Goal: Transaction & Acquisition: Download file/media

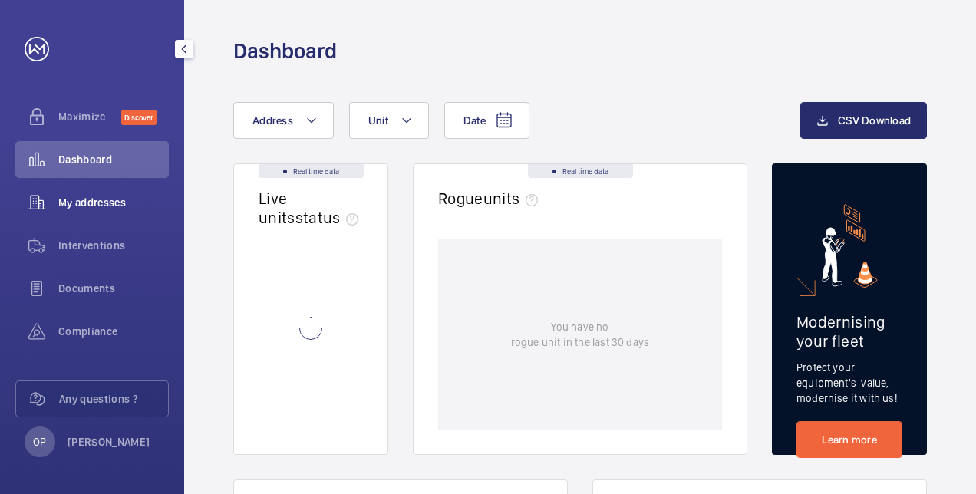
click at [94, 198] on span "My addresses" at bounding box center [113, 202] width 111 height 15
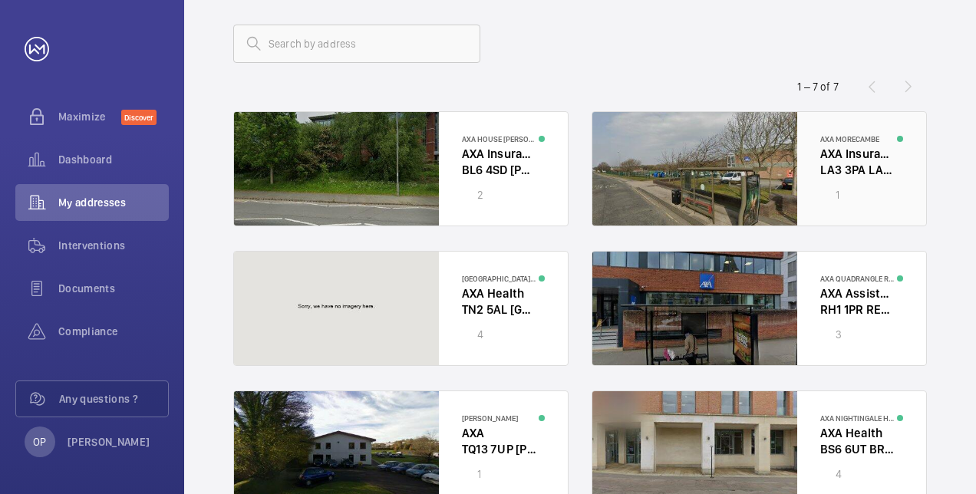
scroll to position [153, 0]
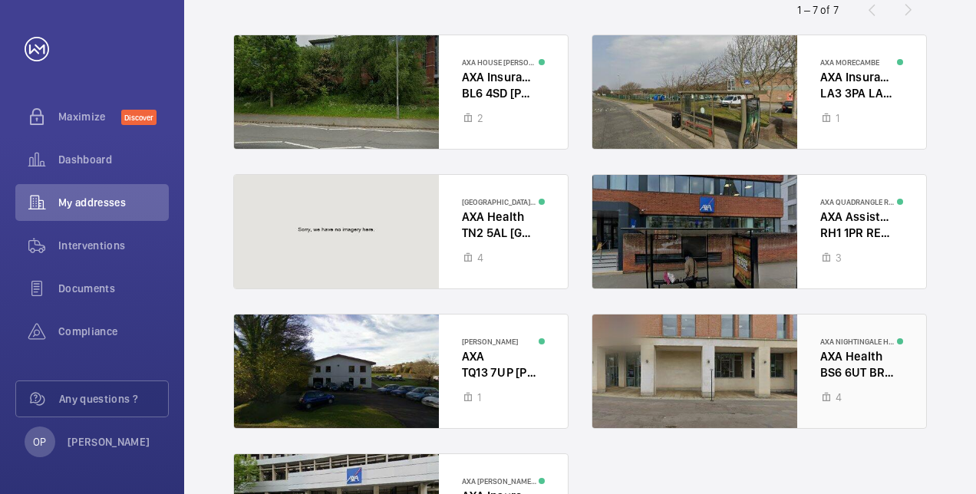
click at [827, 354] on div at bounding box center [759, 372] width 334 height 114
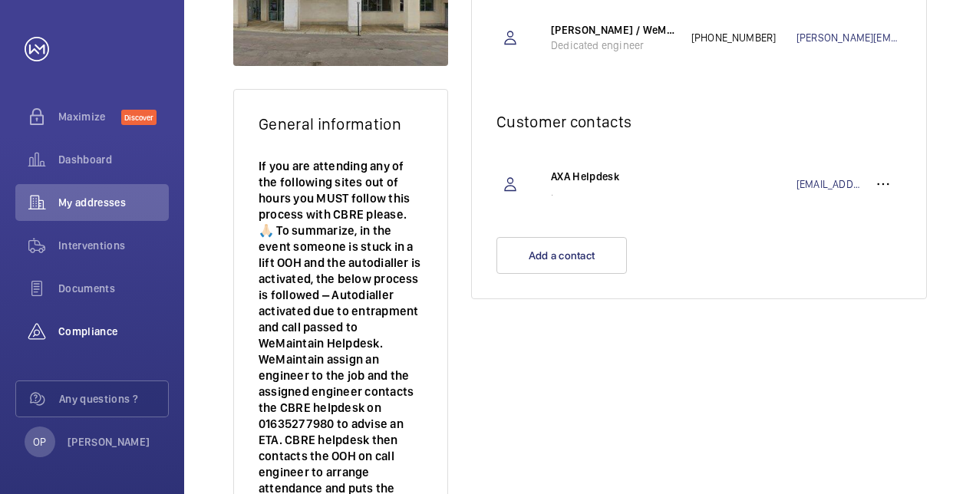
scroll to position [193, 0]
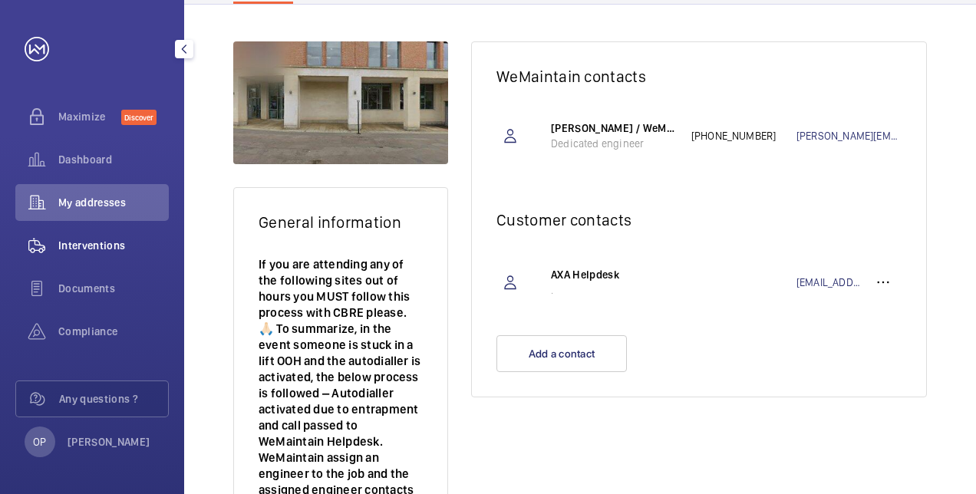
click at [104, 243] on span "Interventions" at bounding box center [113, 245] width 111 height 15
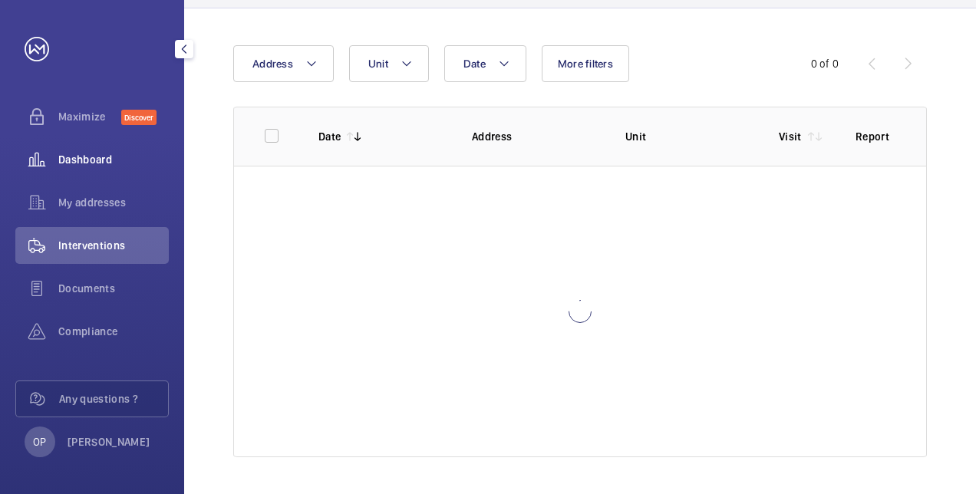
click at [97, 159] on span "Dashboard" at bounding box center [113, 159] width 111 height 15
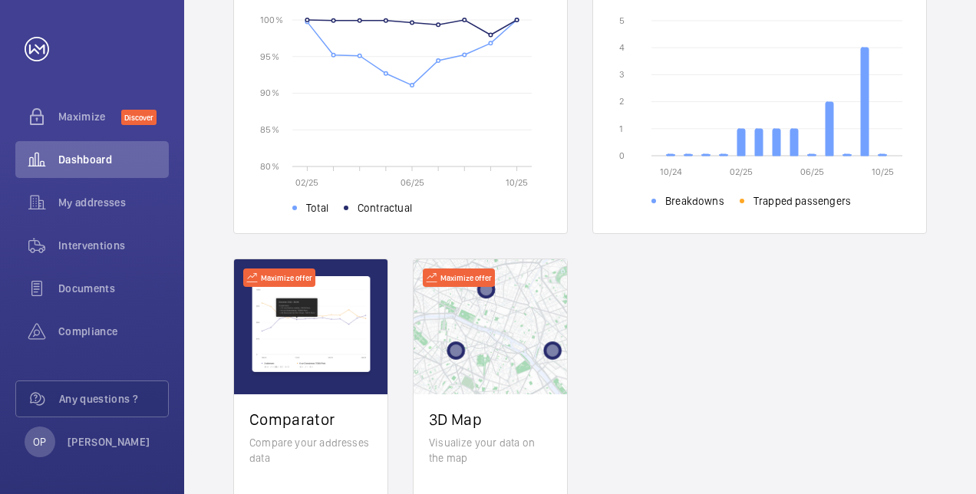
scroll to position [630, 0]
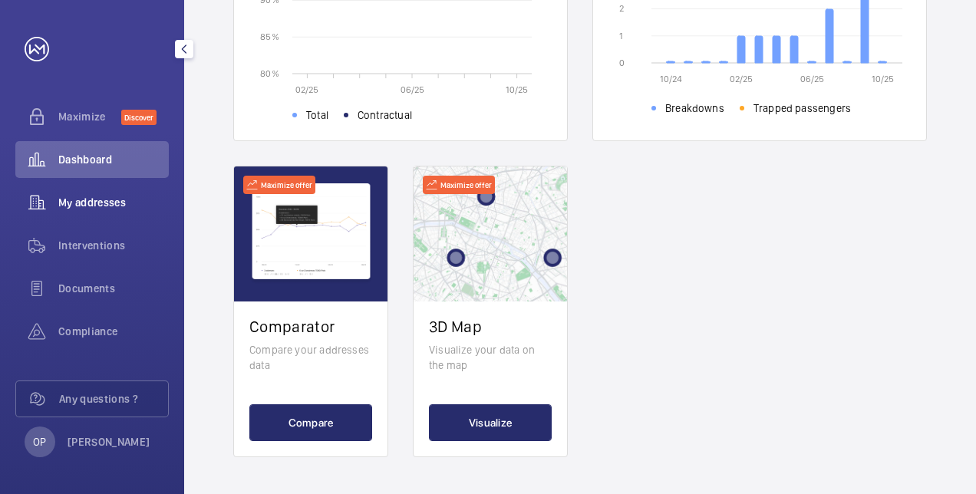
click at [91, 190] on div "My addresses" at bounding box center [91, 202] width 153 height 37
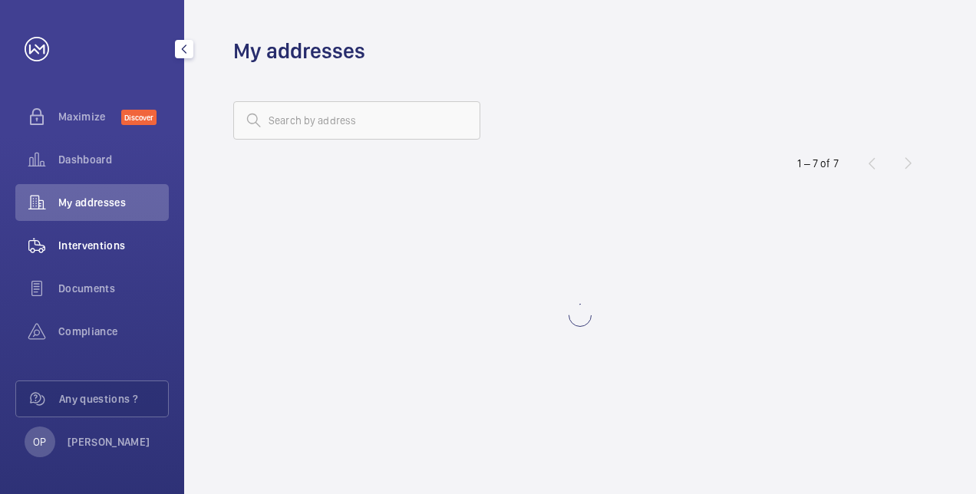
click at [92, 250] on span "Interventions" at bounding box center [113, 245] width 111 height 15
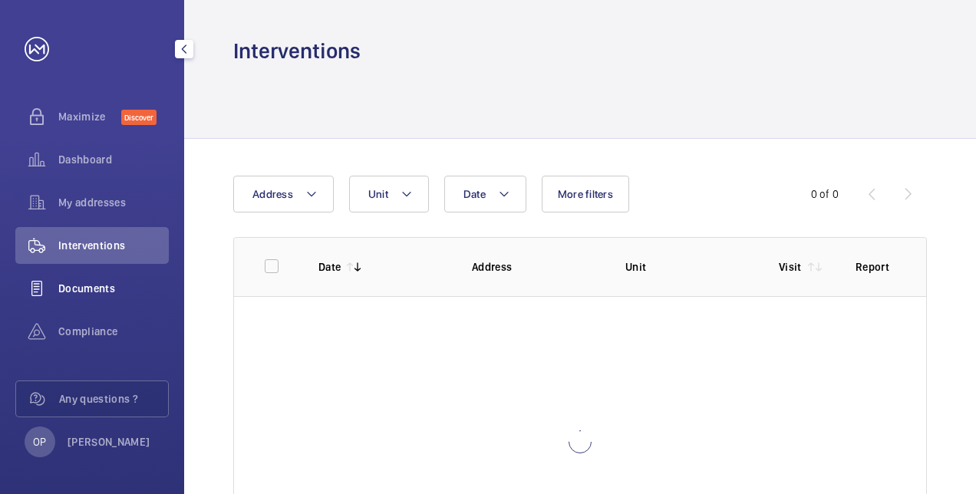
click at [100, 286] on span "Documents" at bounding box center [113, 288] width 111 height 15
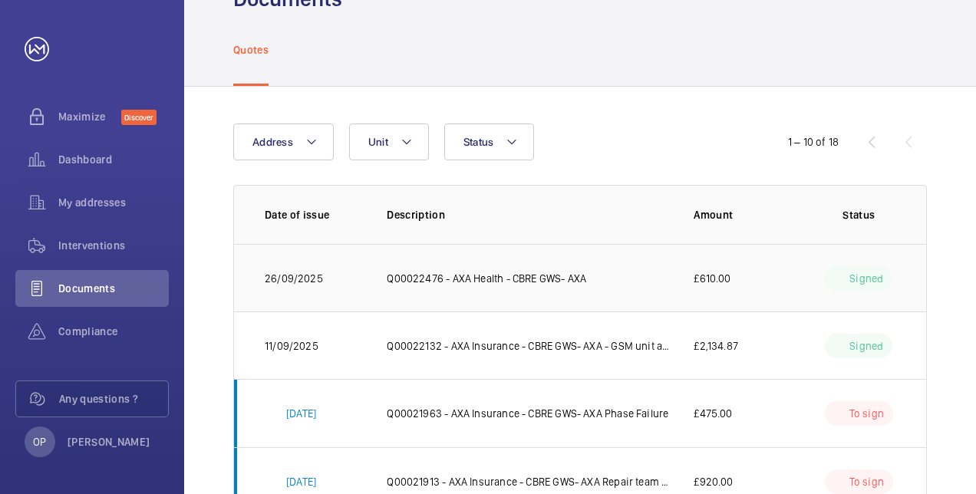
scroll to position [77, 0]
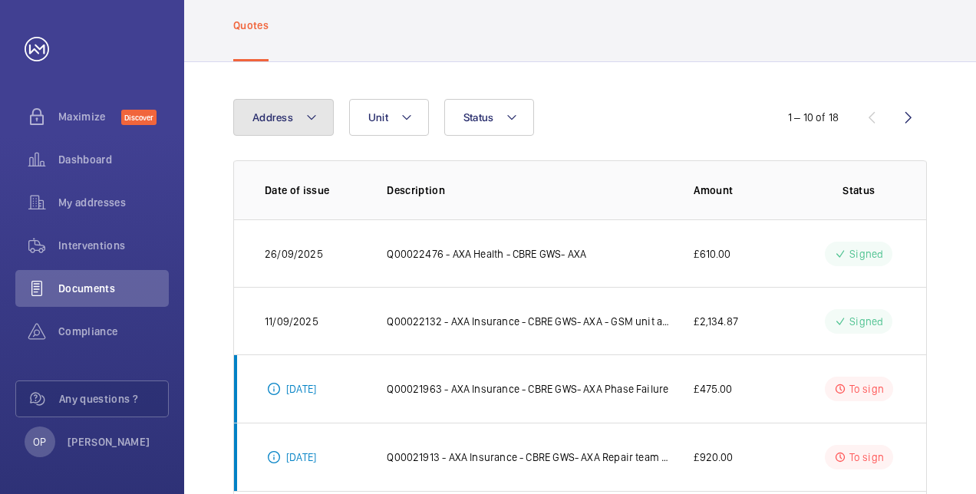
click at [312, 113] on mat-icon at bounding box center [311, 117] width 12 height 18
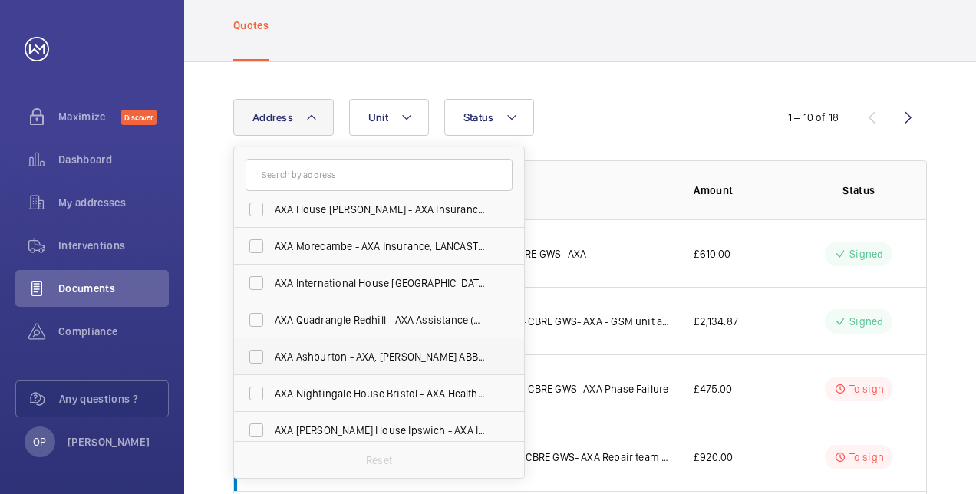
scroll to position [20, 0]
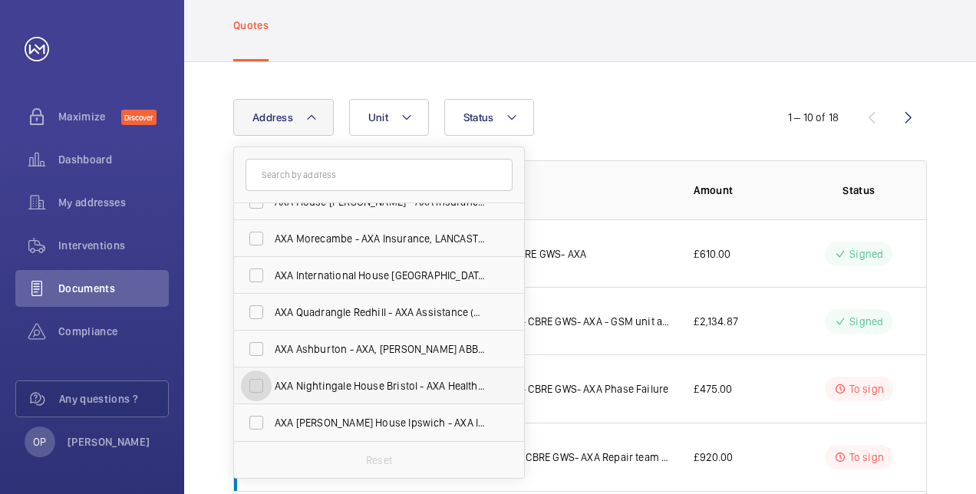
click at [258, 386] on input "AXA Nightingale House Bristol - AXA Health, BRISTOL BS6 6UT" at bounding box center [256, 386] width 31 height 31
checkbox input "true"
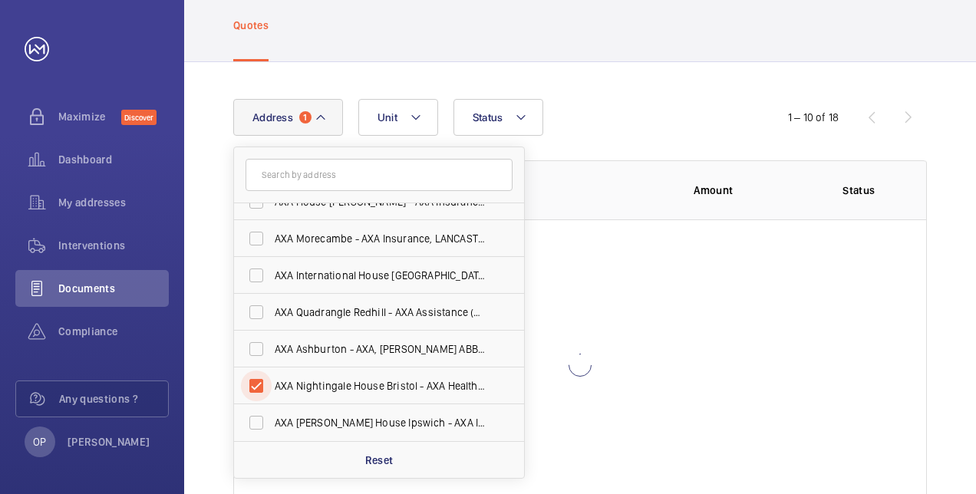
scroll to position [61, 0]
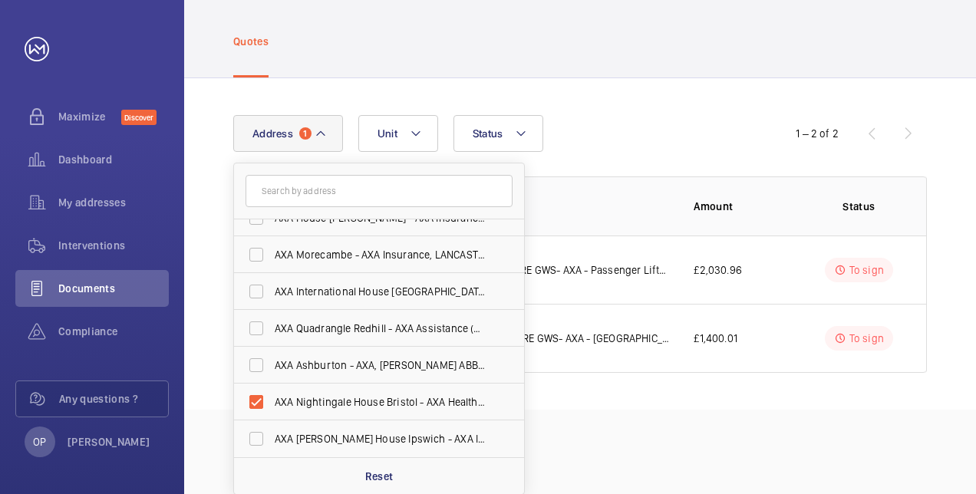
click at [649, 133] on div "Address 1 [GEOGRAPHIC_DATA] [GEOGRAPHIC_DATA] - AXA Insurance, [PERSON_NAME][GE…" at bounding box center [488, 133] width 510 height 37
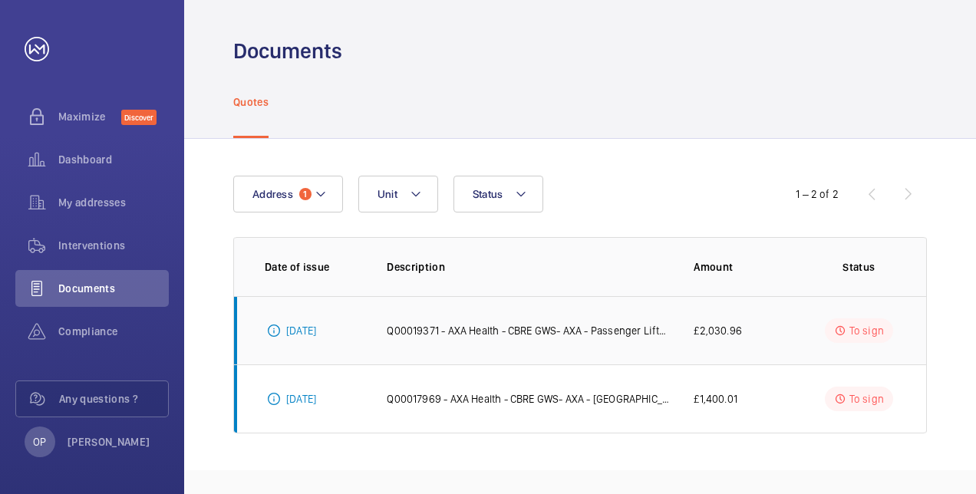
click at [581, 352] on td "Q00019371 - AXA Health - CBRE GWS- AXA - Passenger Lift- SC22112 (7FLR) 4VPA" at bounding box center [515, 330] width 307 height 68
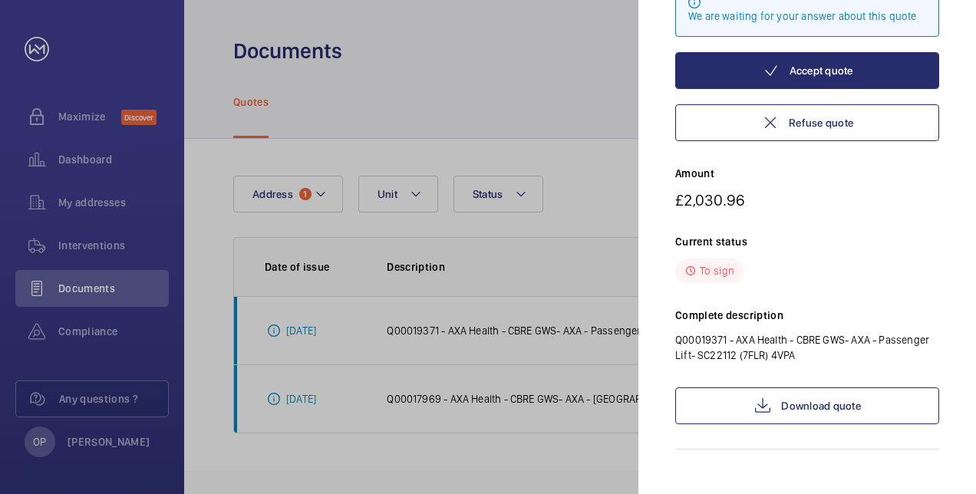
scroll to position [170, 0]
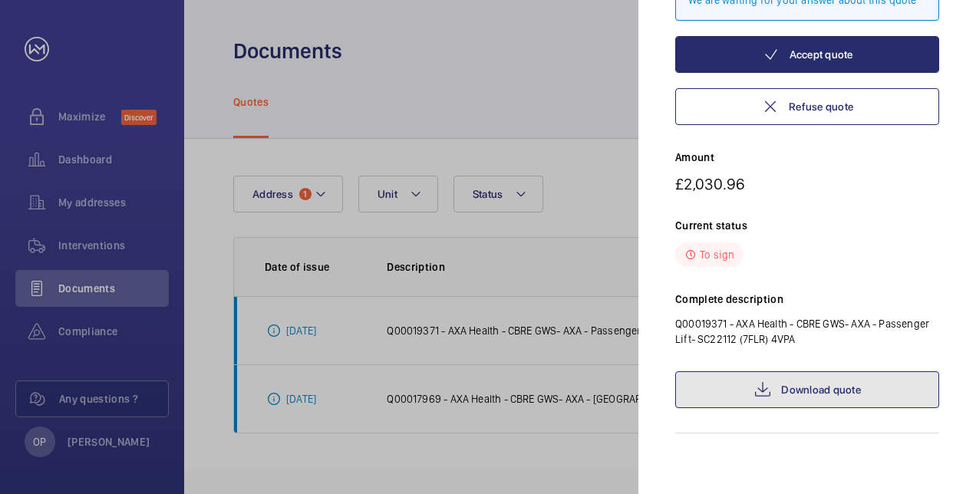
click at [804, 387] on link "Download quote" at bounding box center [807, 389] width 264 height 37
